Goal: Information Seeking & Learning: Learn about a topic

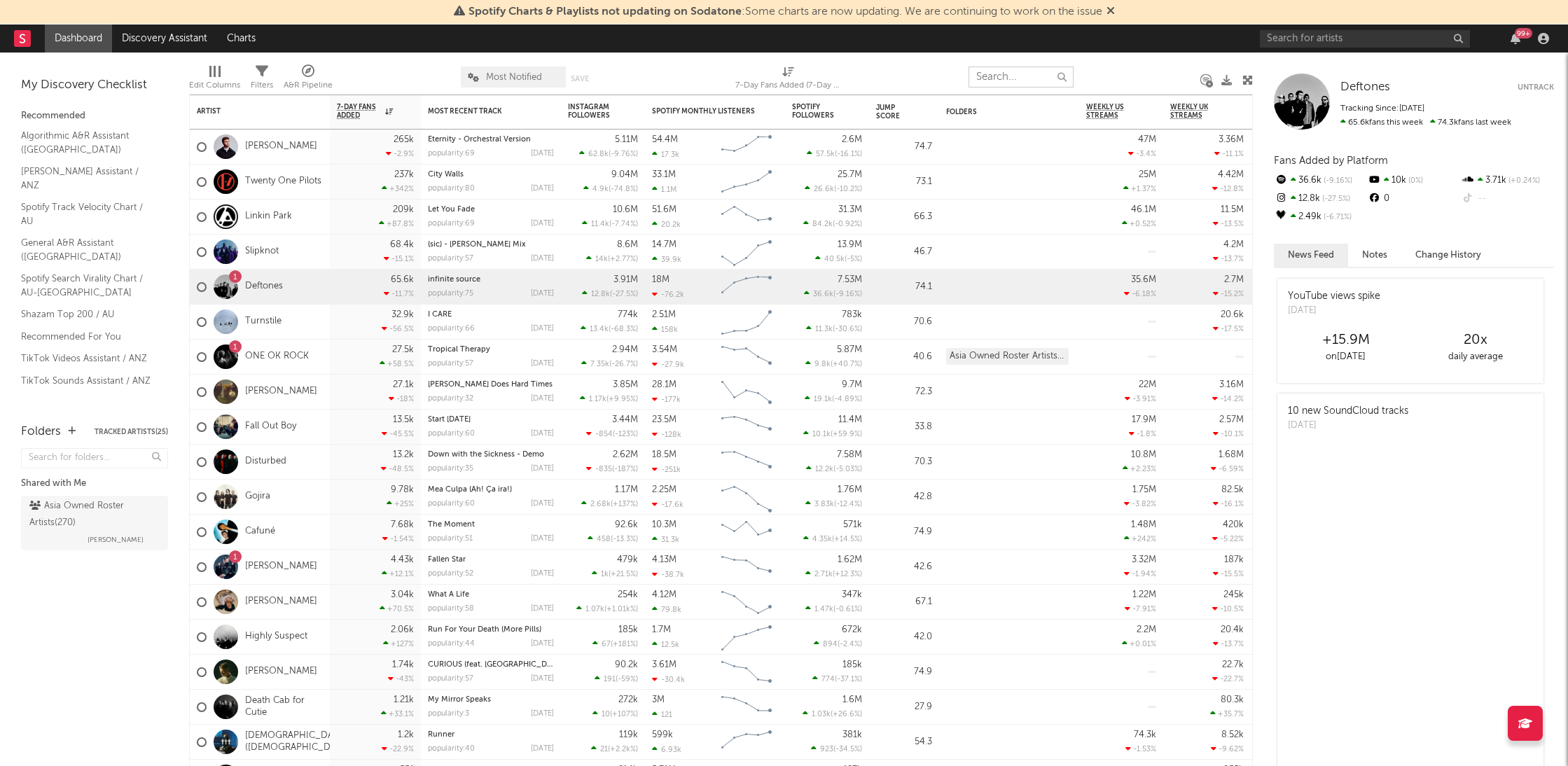
click at [1045, 78] on input "text" at bounding box center [1021, 77] width 105 height 21
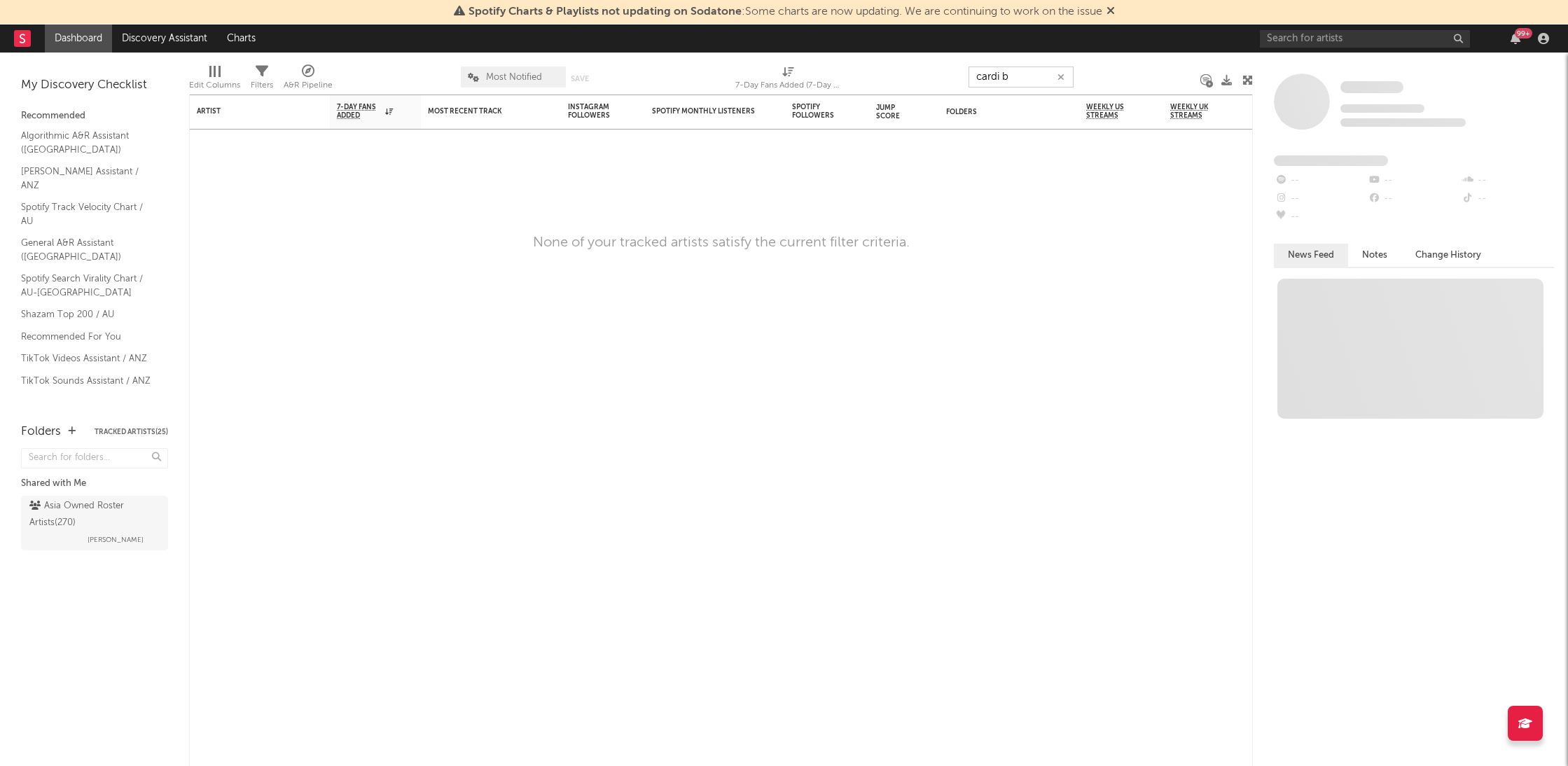
type input "cardi b"
click at [1343, 39] on input "text" at bounding box center [1364, 39] width 210 height 18
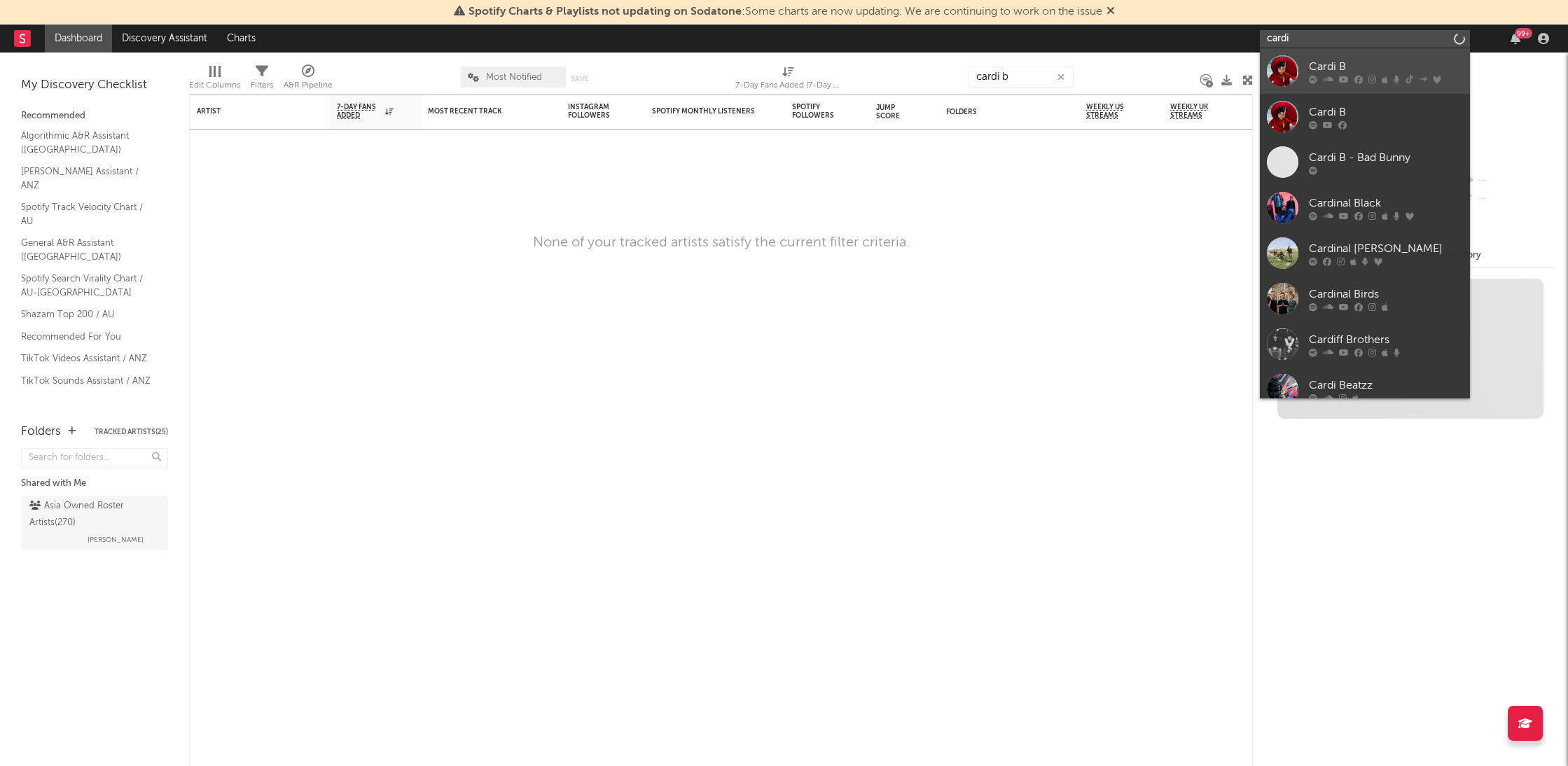
type input "cardi"
click at [1331, 81] on icon at bounding box center [1328, 79] width 10 height 8
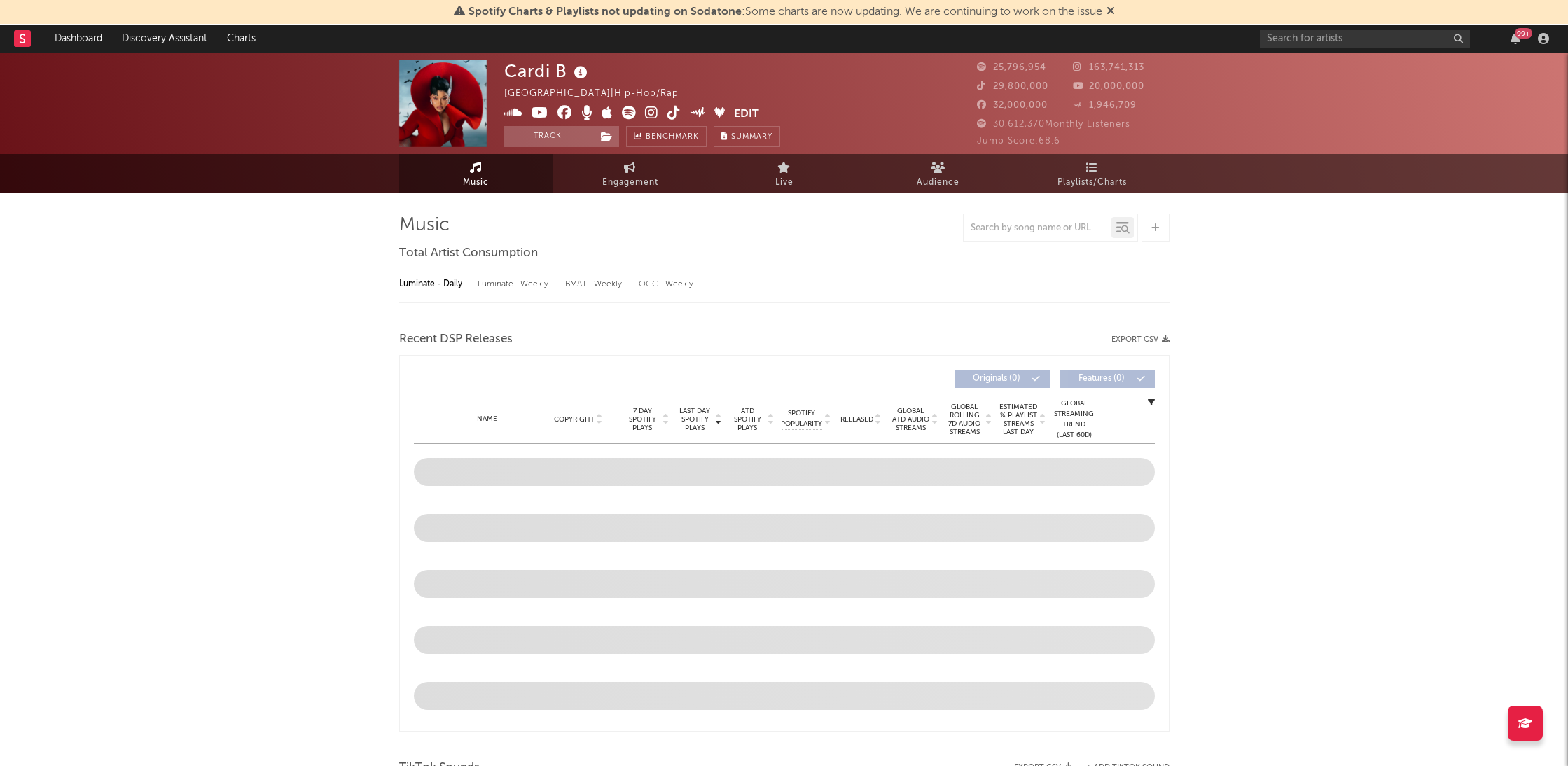
select select "6m"
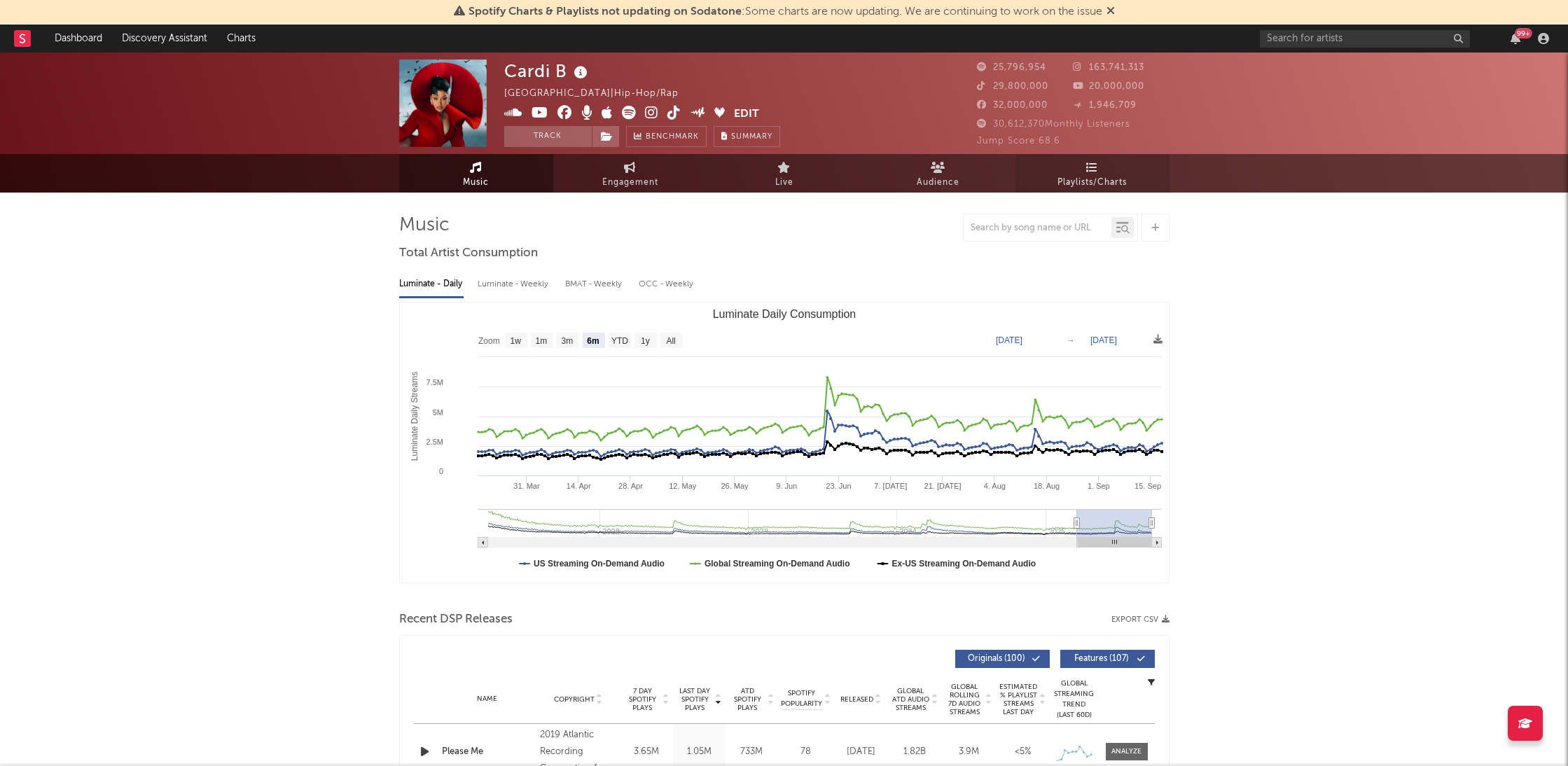
click at [1082, 174] on span "Playlists/Charts" at bounding box center [1091, 182] width 69 height 17
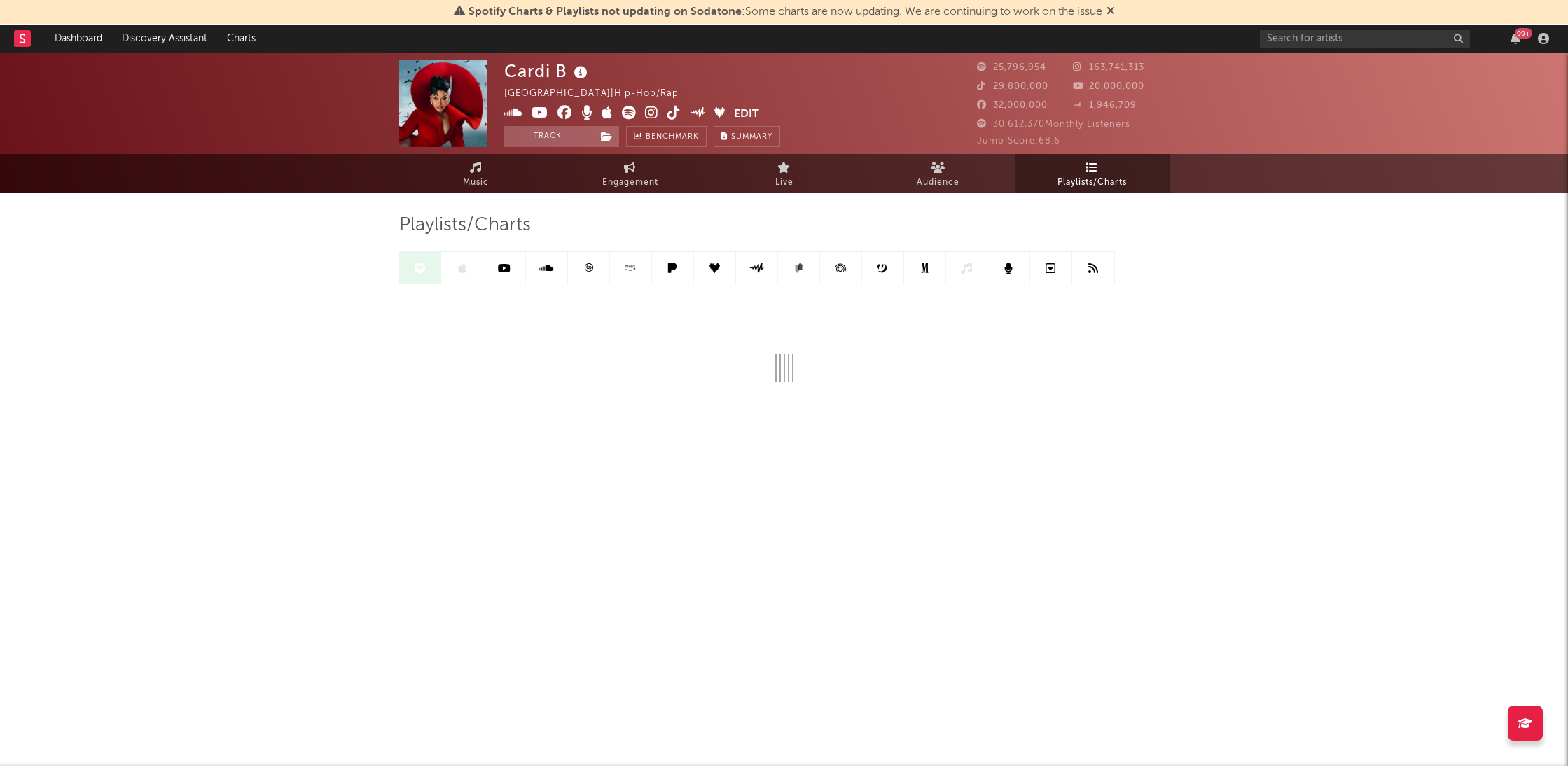
click at [1114, 8] on icon at bounding box center [1110, 10] width 8 height 11
